Goal: Task Accomplishment & Management: Manage account settings

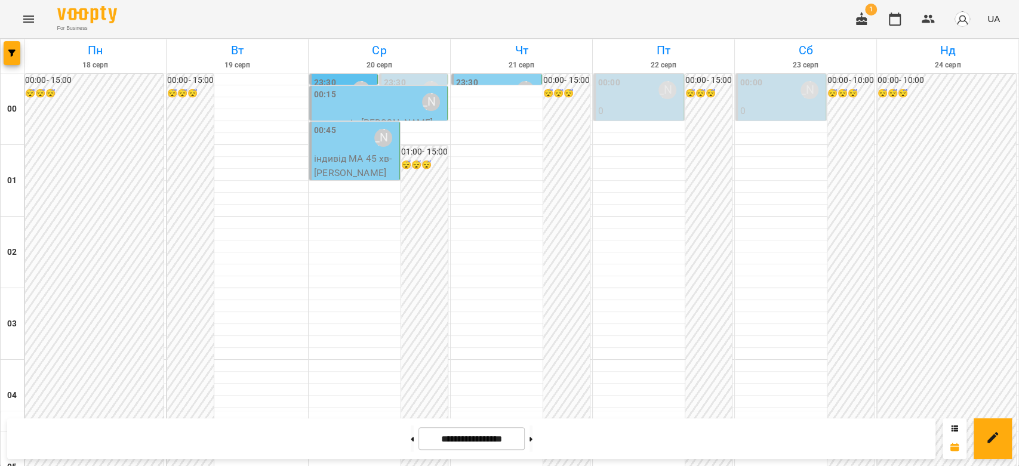
scroll to position [982, 0]
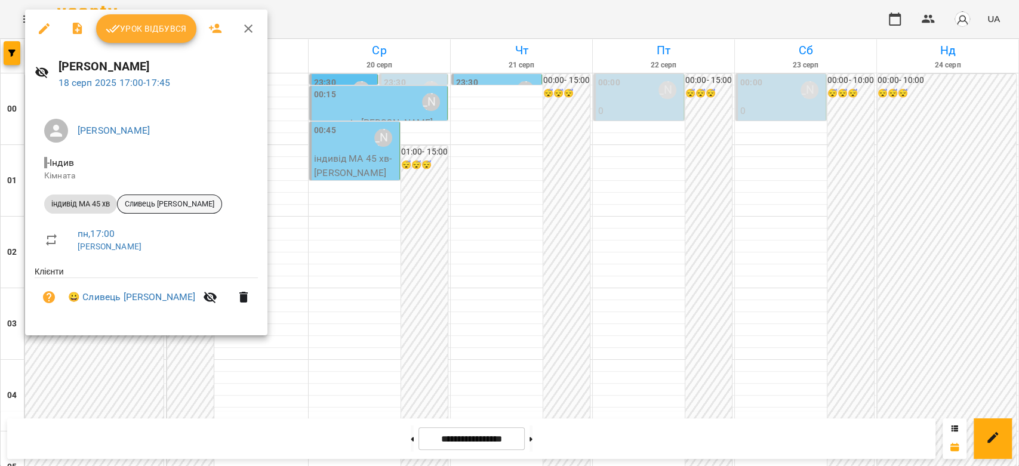
click at [131, 207] on span "Сливець [PERSON_NAME]" at bounding box center [170, 204] width 104 height 11
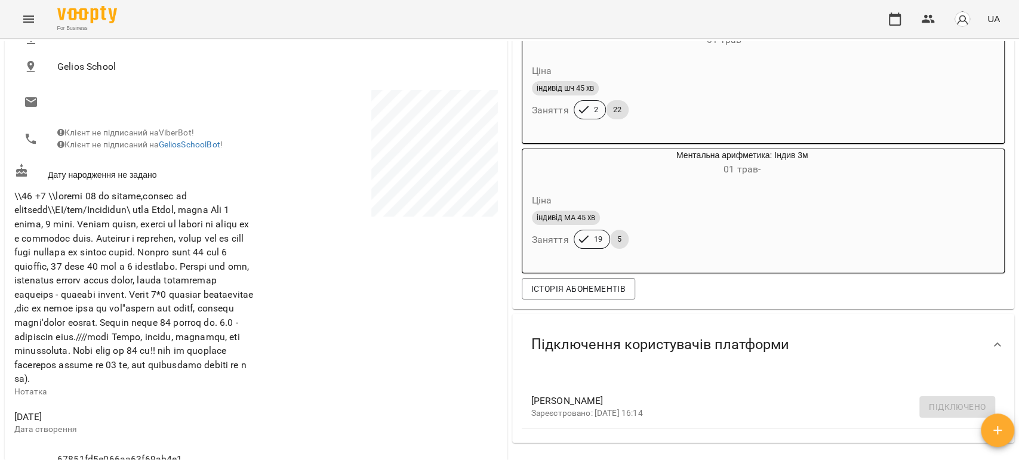
scroll to position [199, 0]
